Goal: Find specific page/section: Find specific page/section

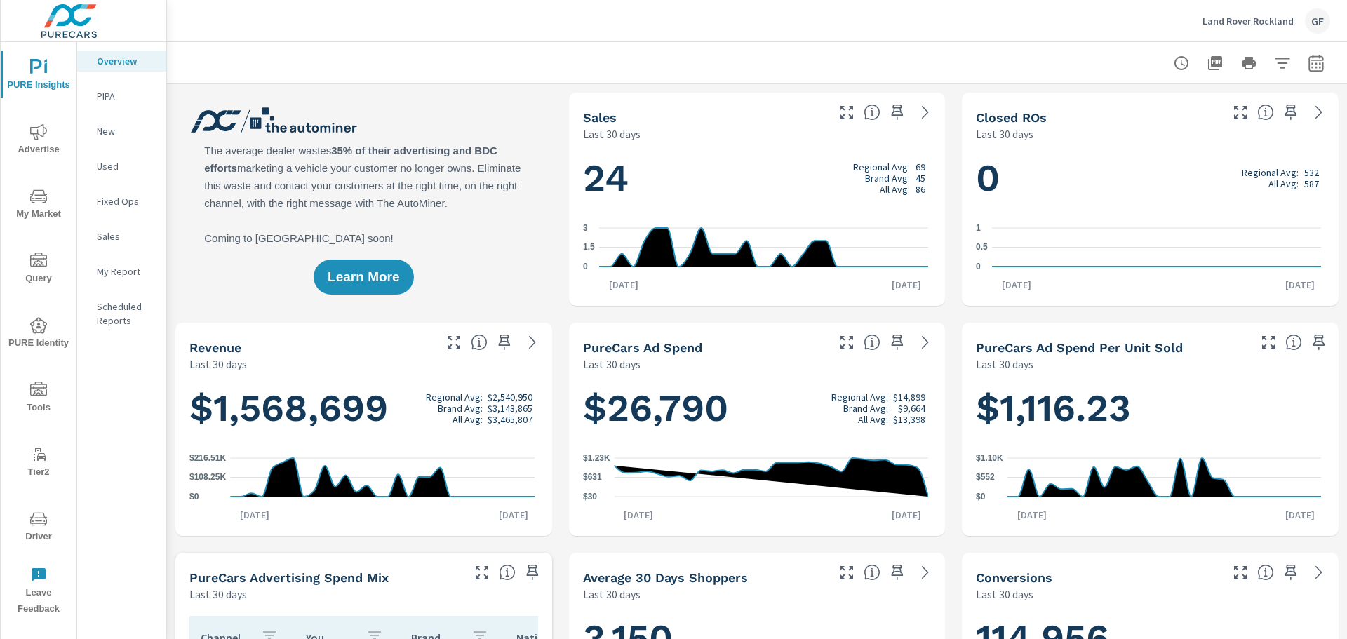
click at [48, 528] on span "Driver" at bounding box center [38, 528] width 67 height 34
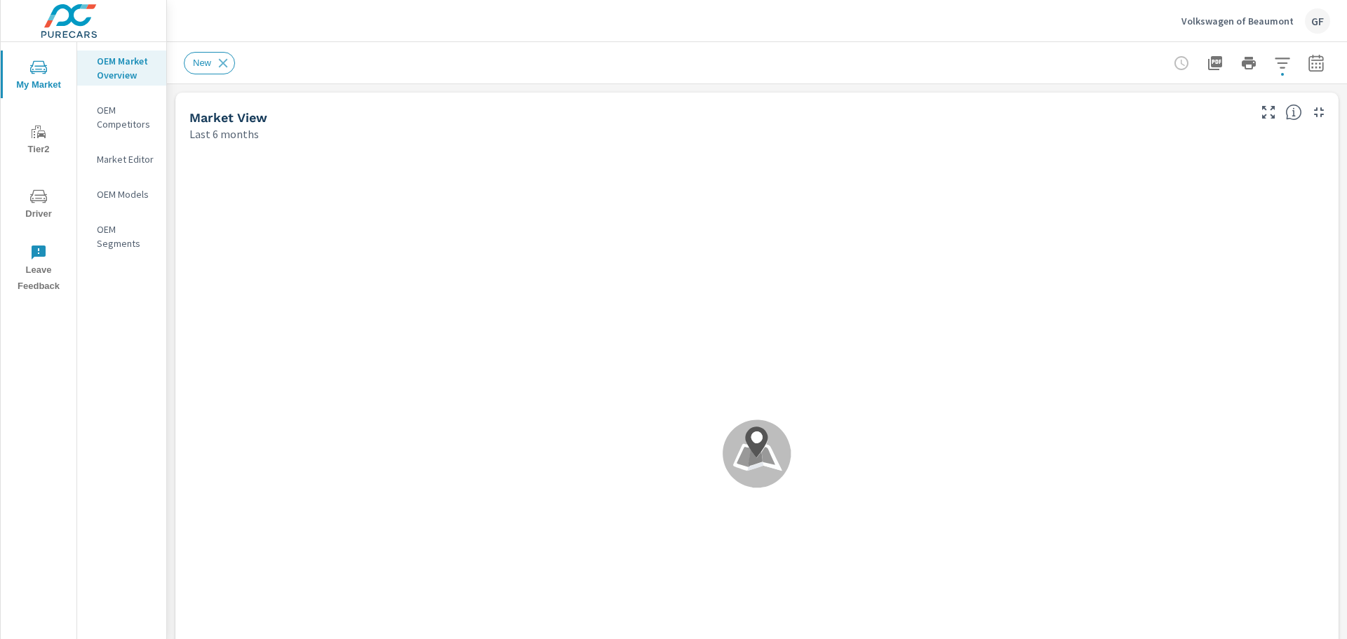
click at [1315, 13] on div "GF" at bounding box center [1317, 20] width 25 height 25
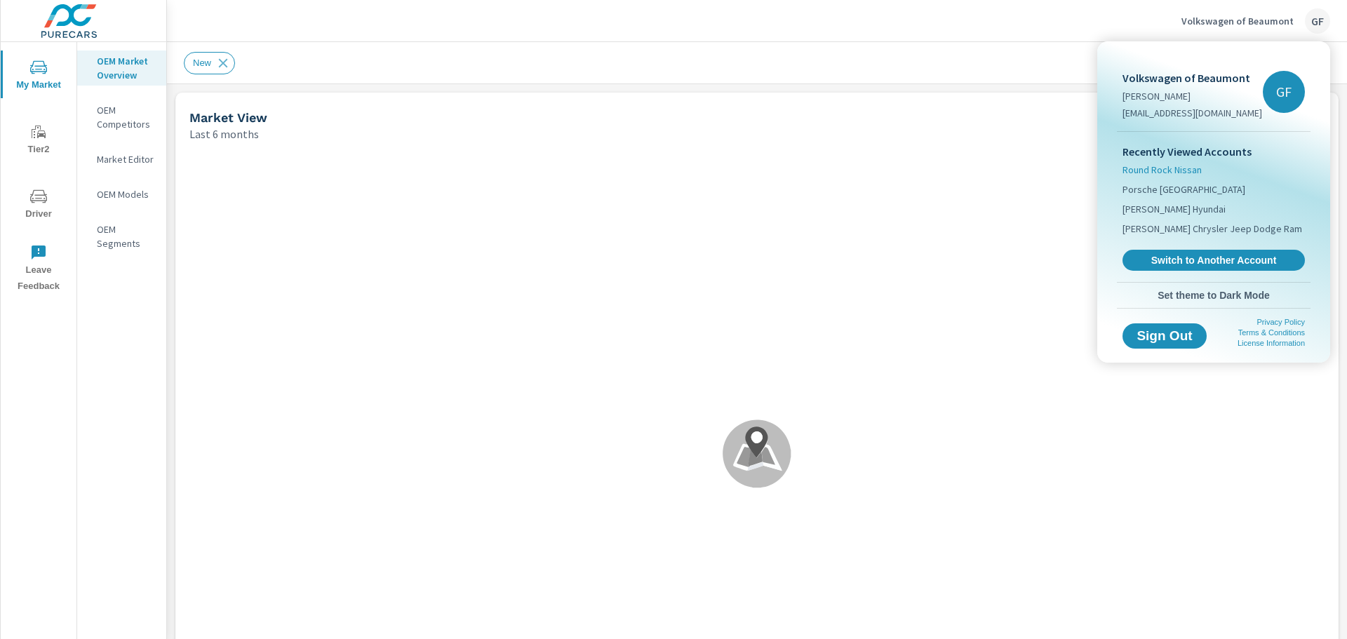
click at [1182, 173] on span "Round Rock Nissan" at bounding box center [1162, 170] width 79 height 14
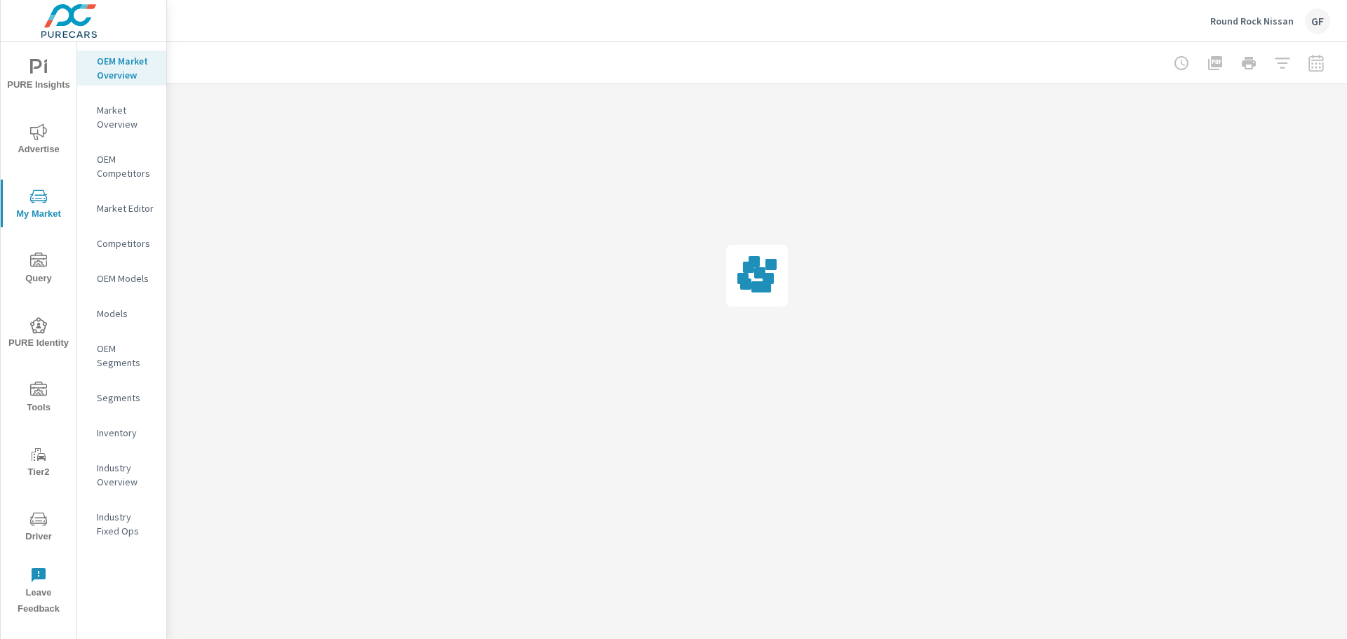
click at [27, 535] on span "Driver" at bounding box center [38, 528] width 67 height 34
